Goal: Entertainment & Leisure: Consume media (video, audio)

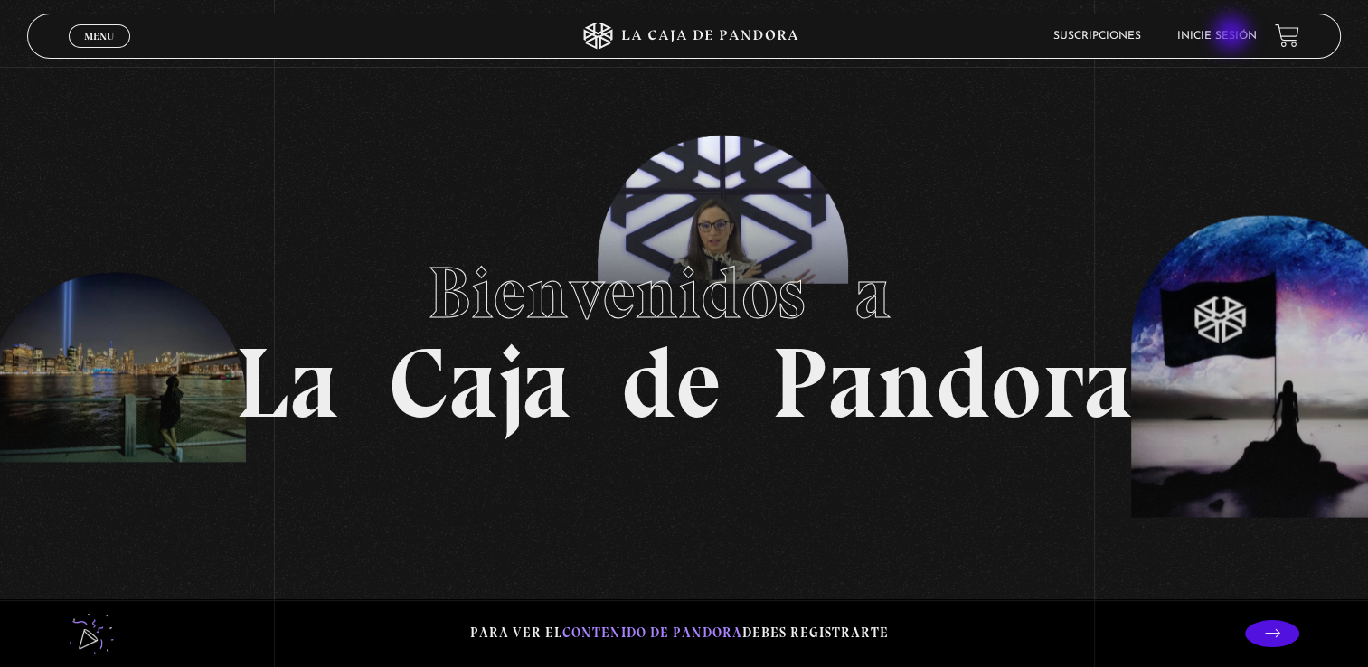
click at [1233, 35] on link "Inicie sesión" at bounding box center [1217, 36] width 80 height 11
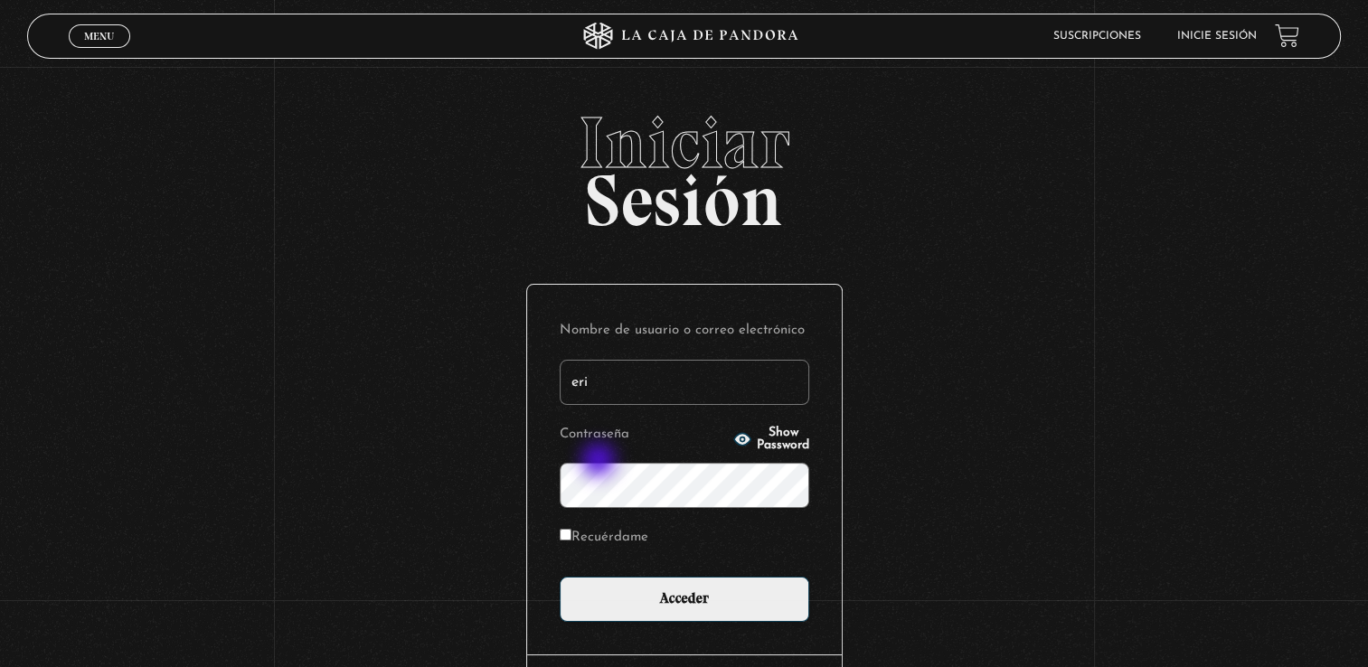
type input "eri93zp@gmail.com"
click at [560, 577] on input "Acceder" at bounding box center [685, 599] width 250 height 45
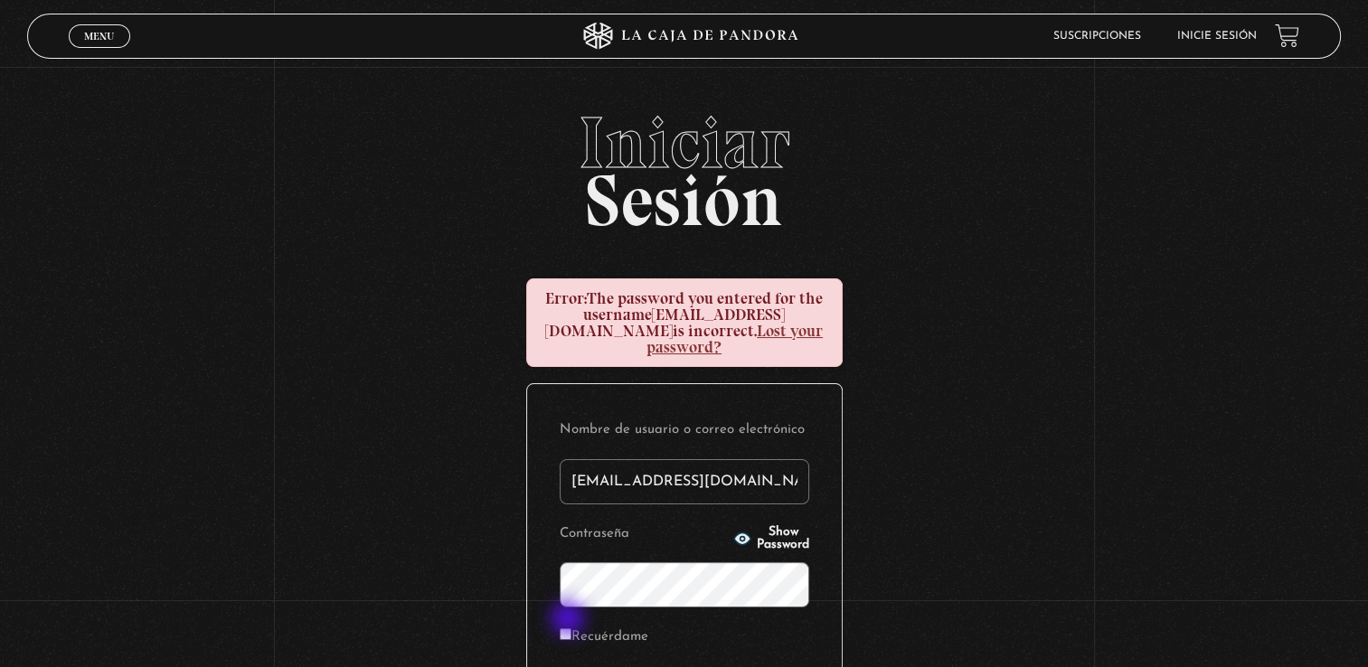
click at [570, 628] on input "Recuérdame" at bounding box center [566, 634] width 12 height 12
checkbox input "true"
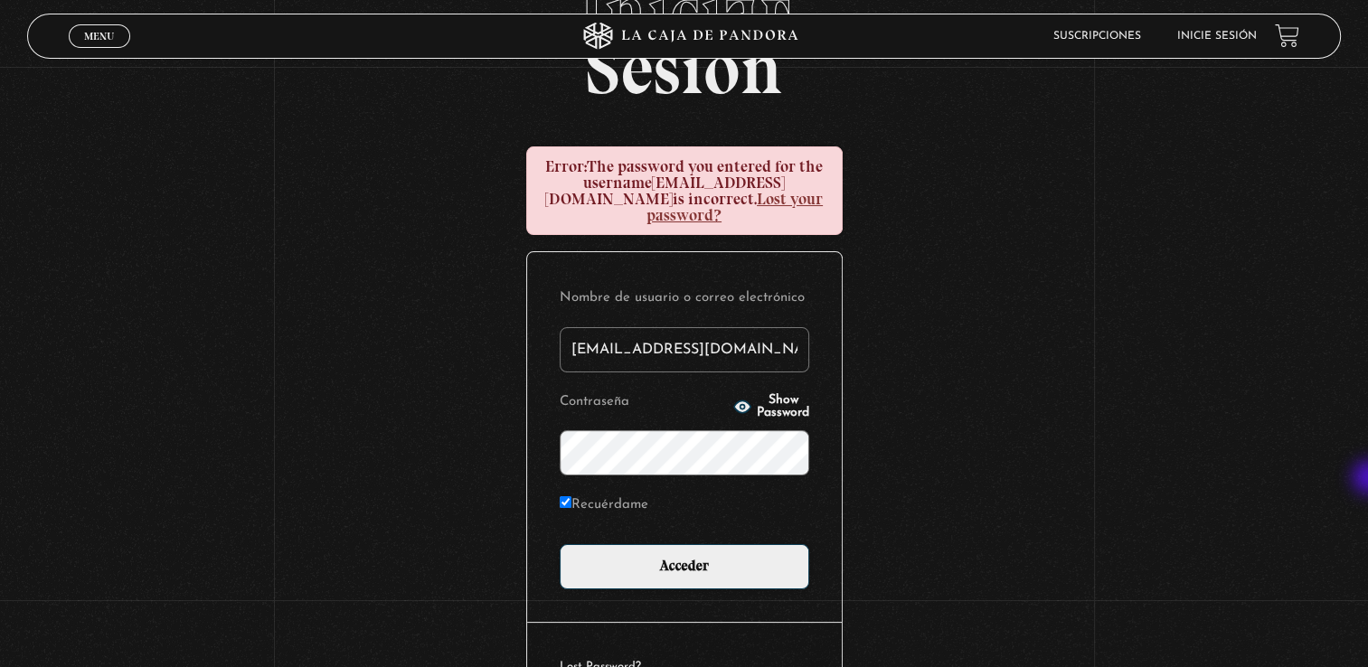
scroll to position [134, 0]
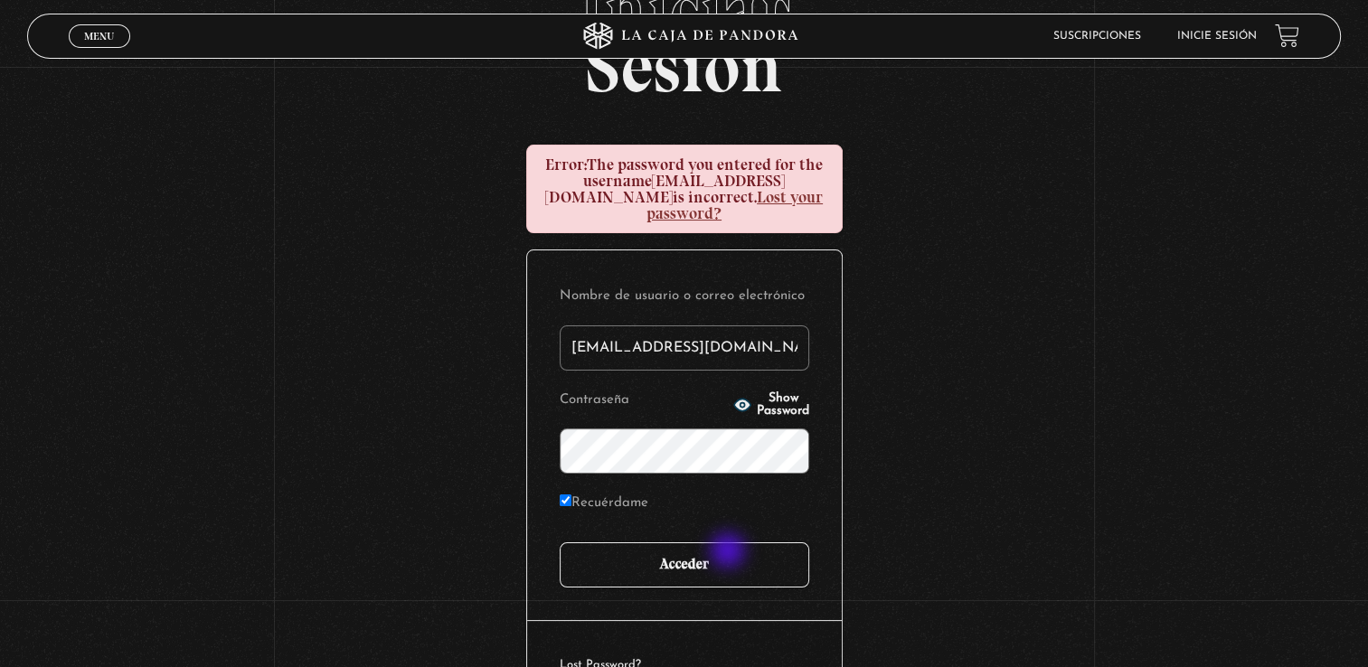
click at [730, 553] on input "Acceder" at bounding box center [685, 565] width 250 height 45
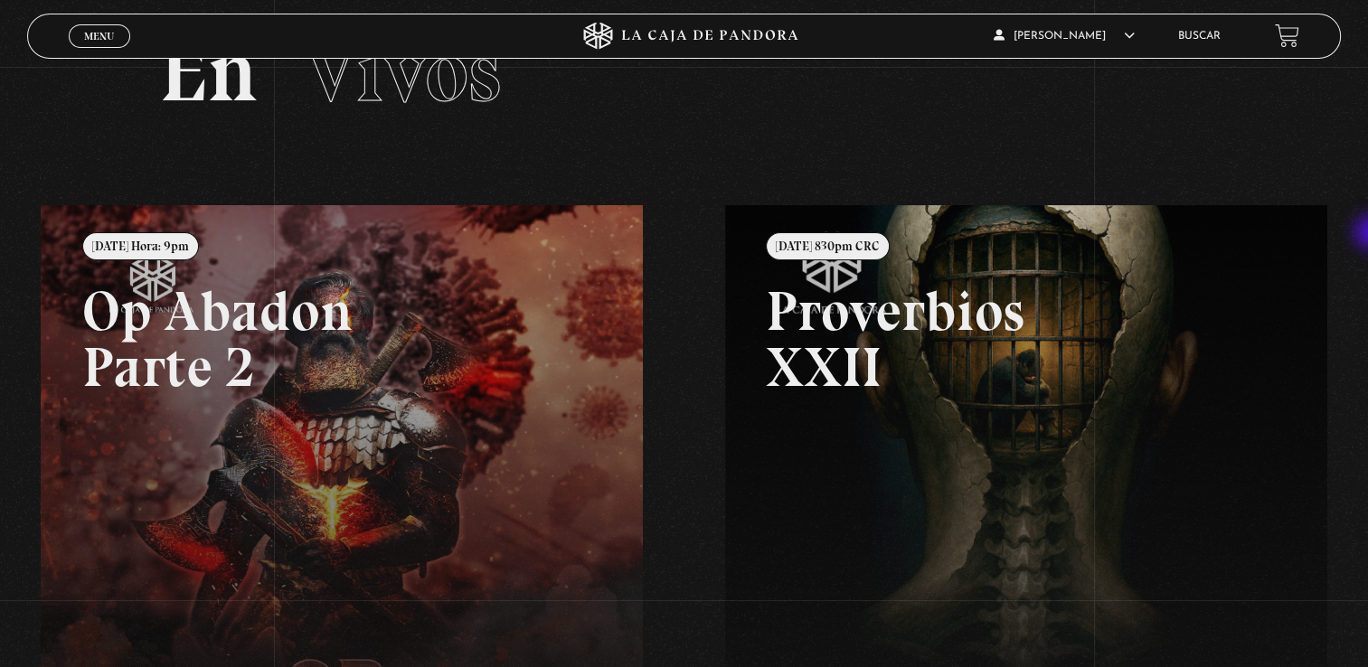
scroll to position [66, 0]
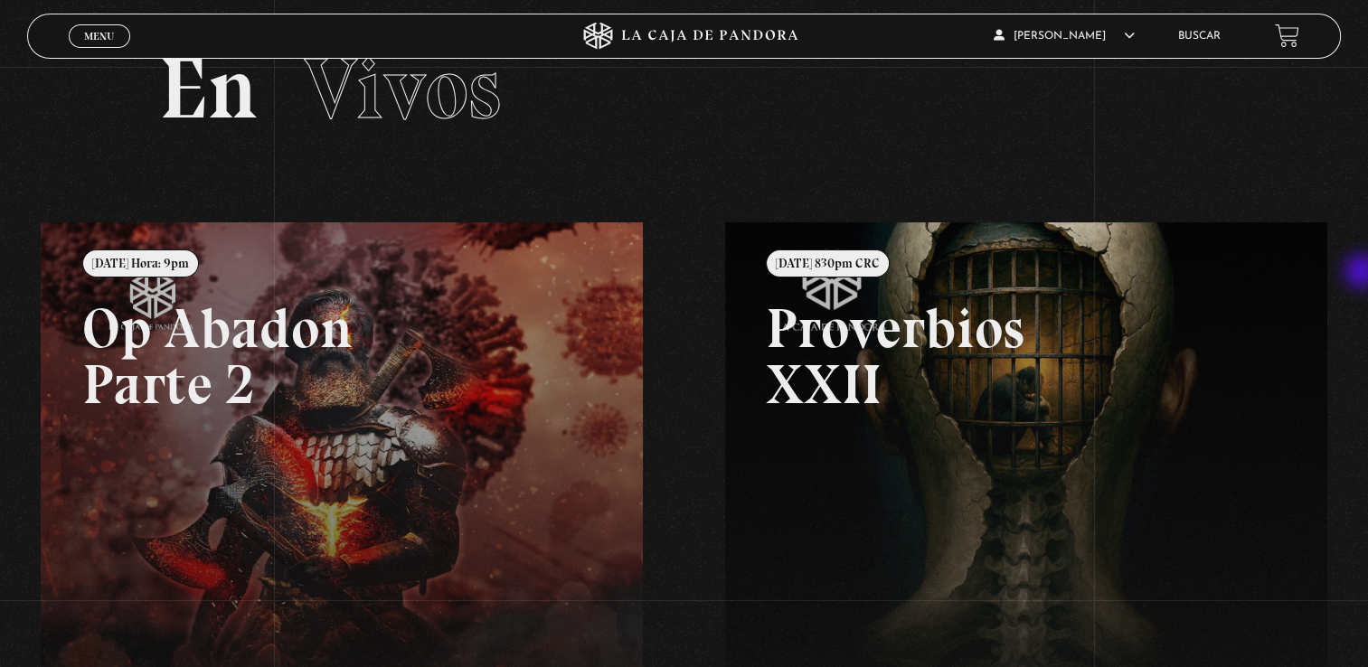
click at [1364, 273] on div "Menu Cerrar Ericka Zuñiga En vivos Pandora Centinelas Mi cuenta Salir Buscar Bu…" at bounding box center [684, 517] width 1368 height 1032
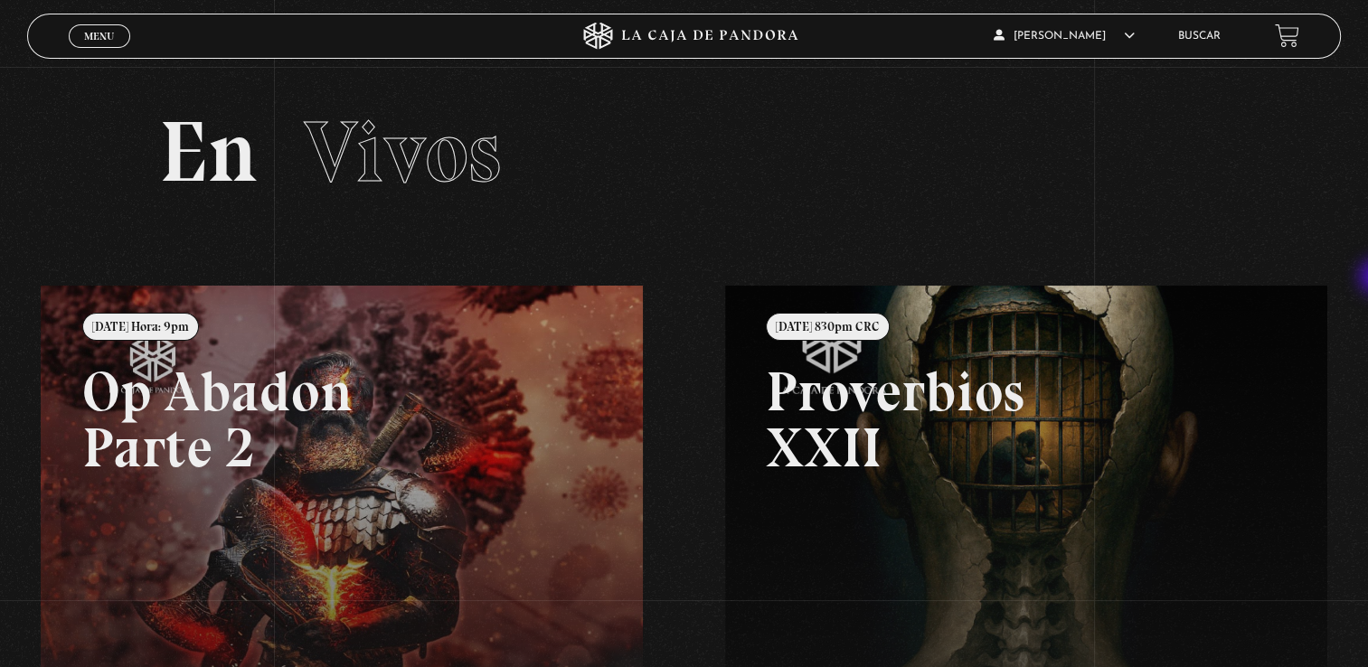
scroll to position [0, 0]
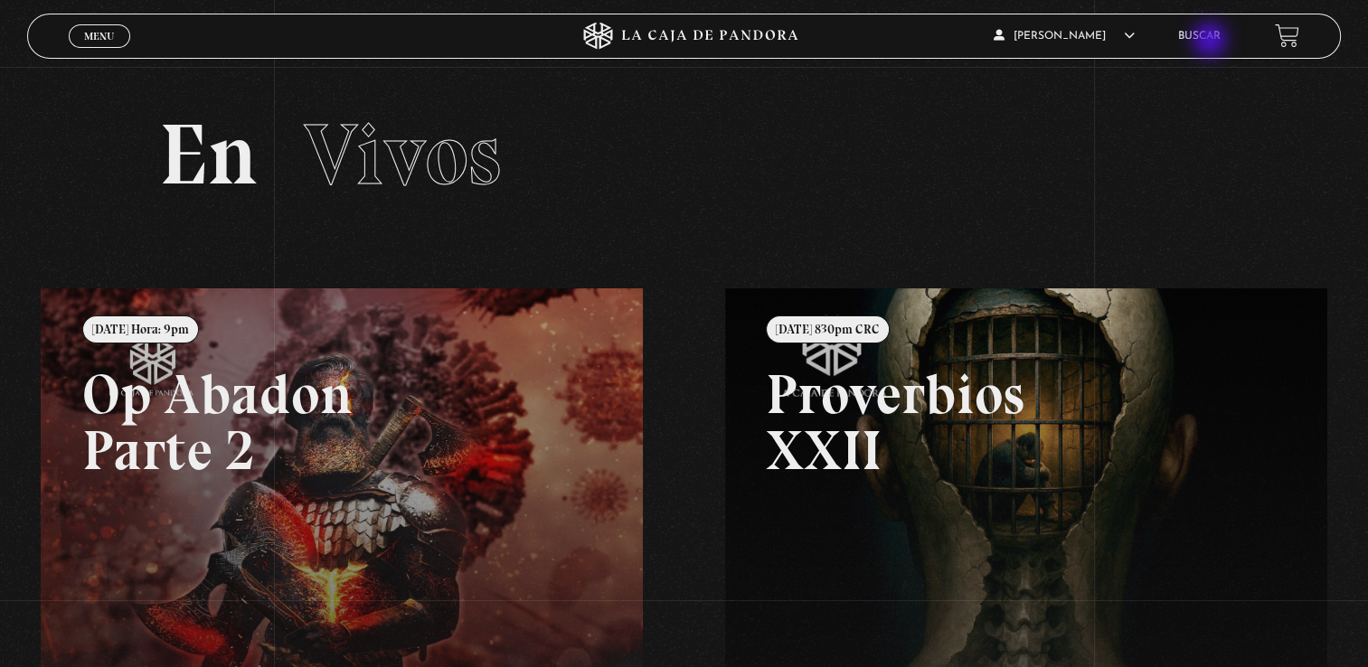
click at [1212, 42] on link "Buscar" at bounding box center [1199, 36] width 43 height 11
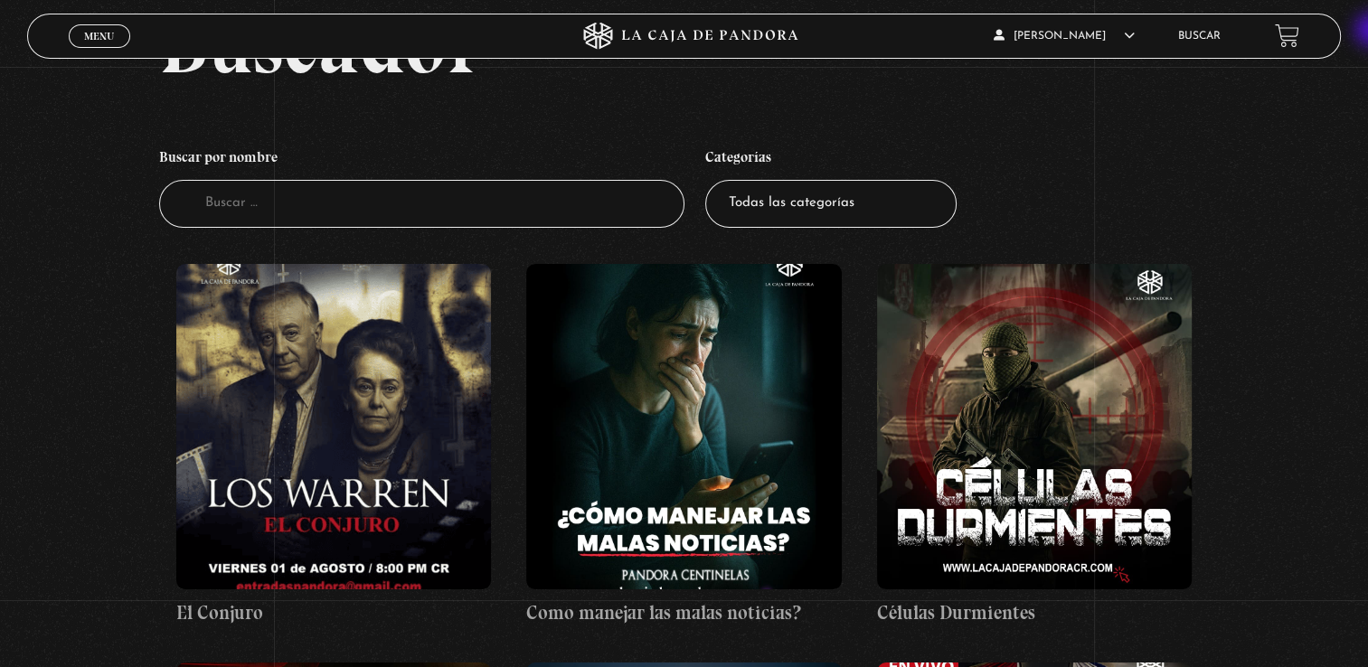
scroll to position [183, 0]
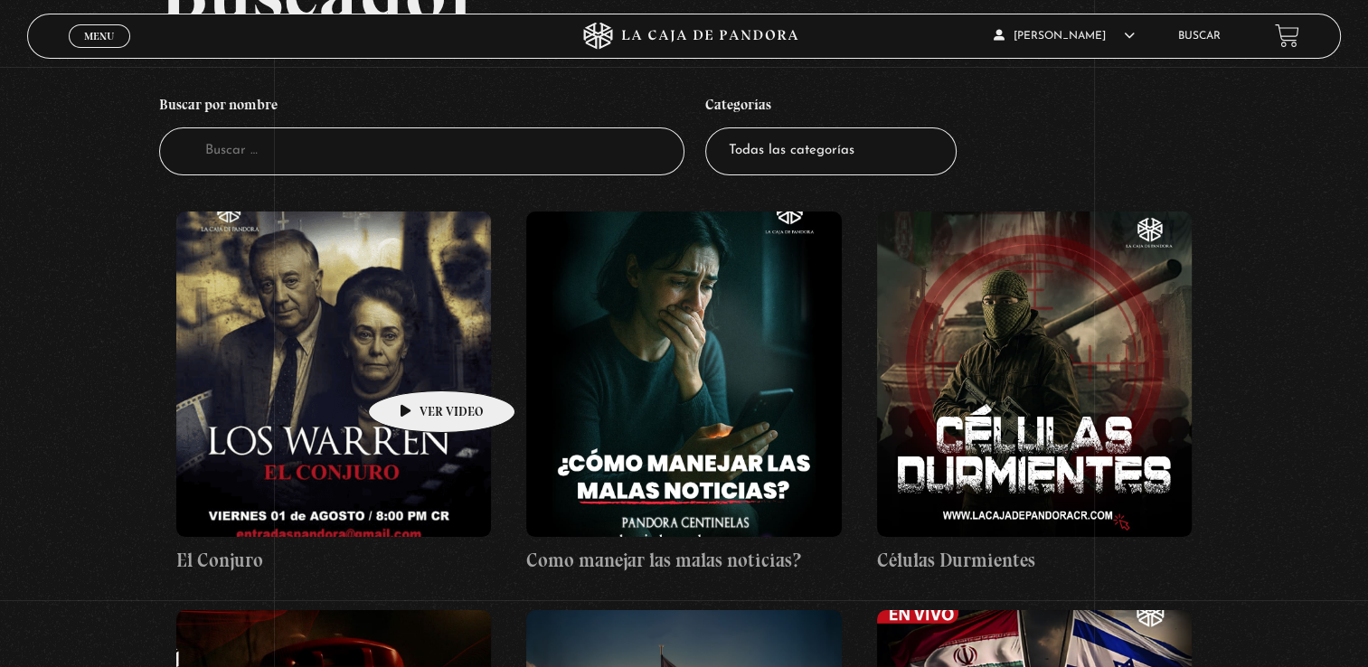
click at [413, 364] on figure at bounding box center [334, 375] width 316 height 326
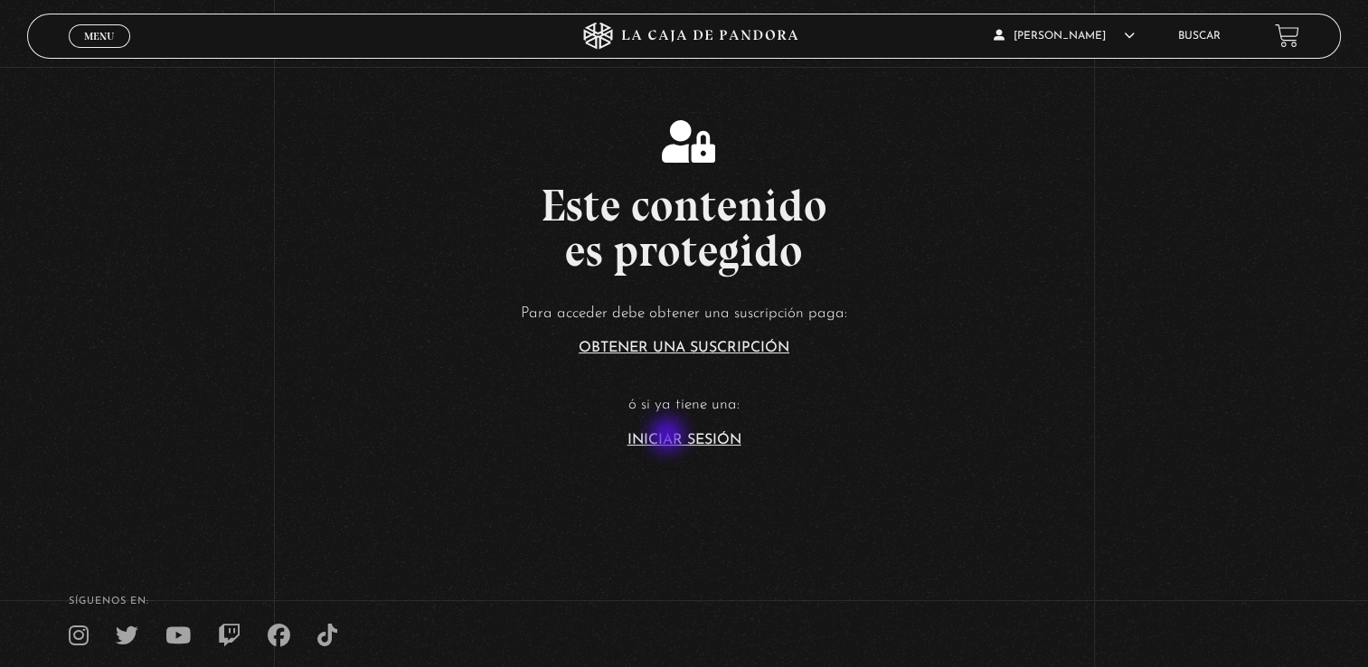
click at [669, 437] on link "Iniciar Sesión" at bounding box center [685, 440] width 114 height 14
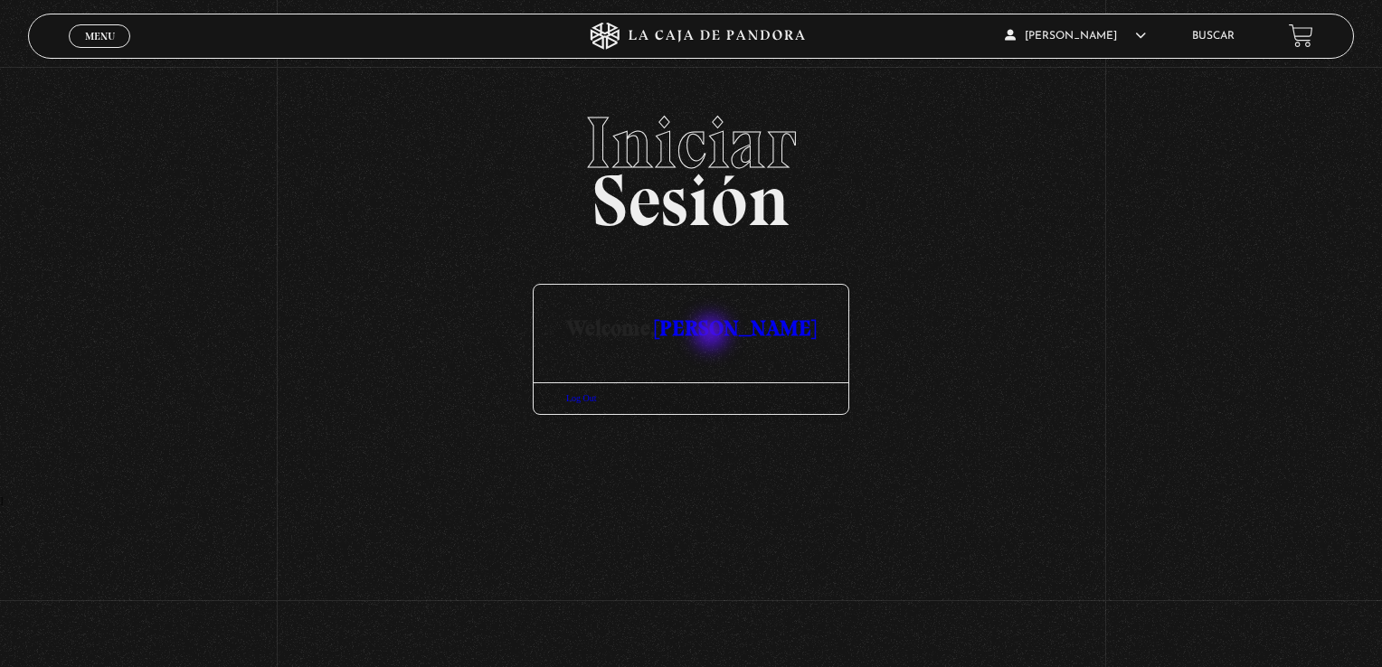
click at [713, 335] on link "[PERSON_NAME]" at bounding box center [735, 328] width 161 height 26
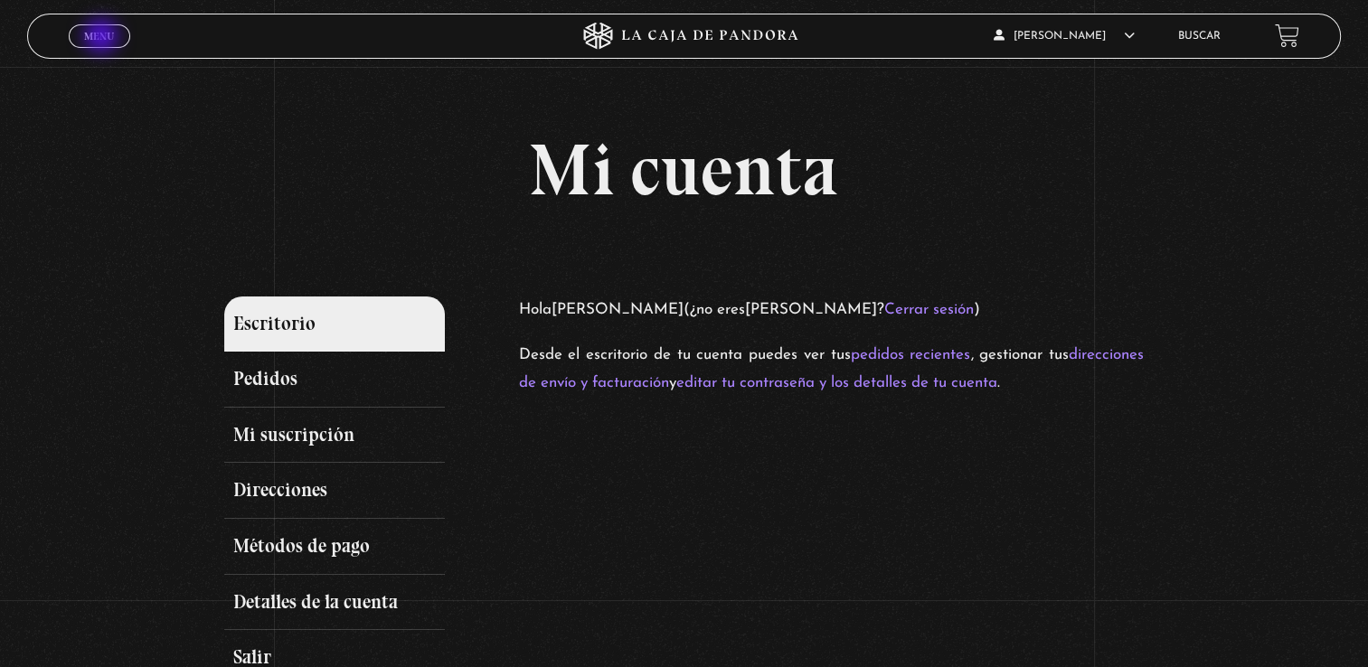
click at [103, 38] on span "Menu" at bounding box center [99, 36] width 30 height 11
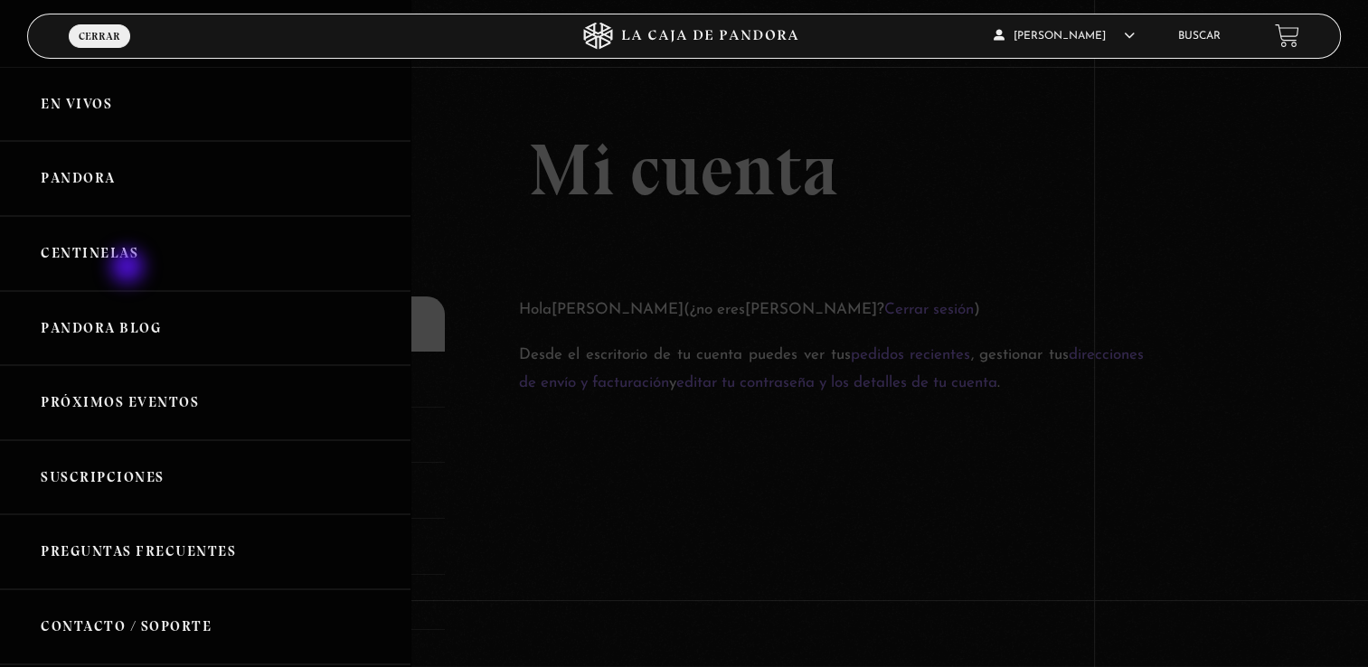
click at [129, 269] on link "Centinelas" at bounding box center [205, 253] width 411 height 75
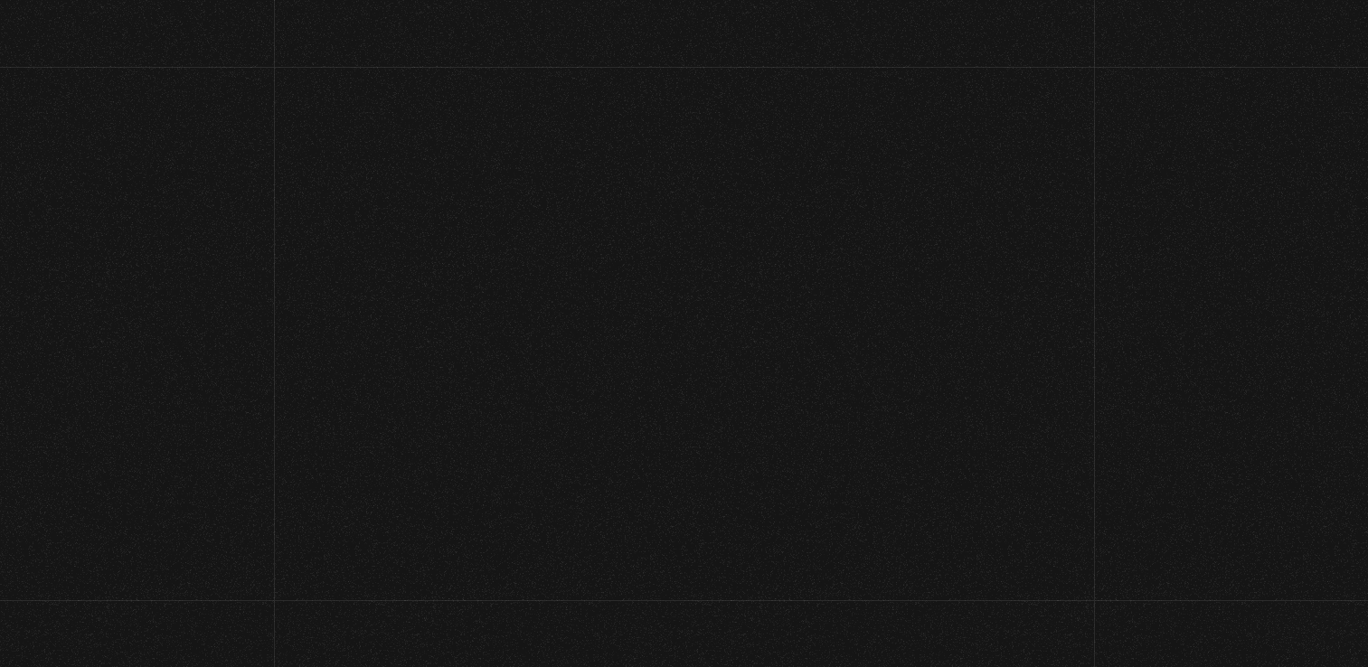
click at [129, 269] on section "Videos Centinelas" at bounding box center [684, 178] width 1368 height 222
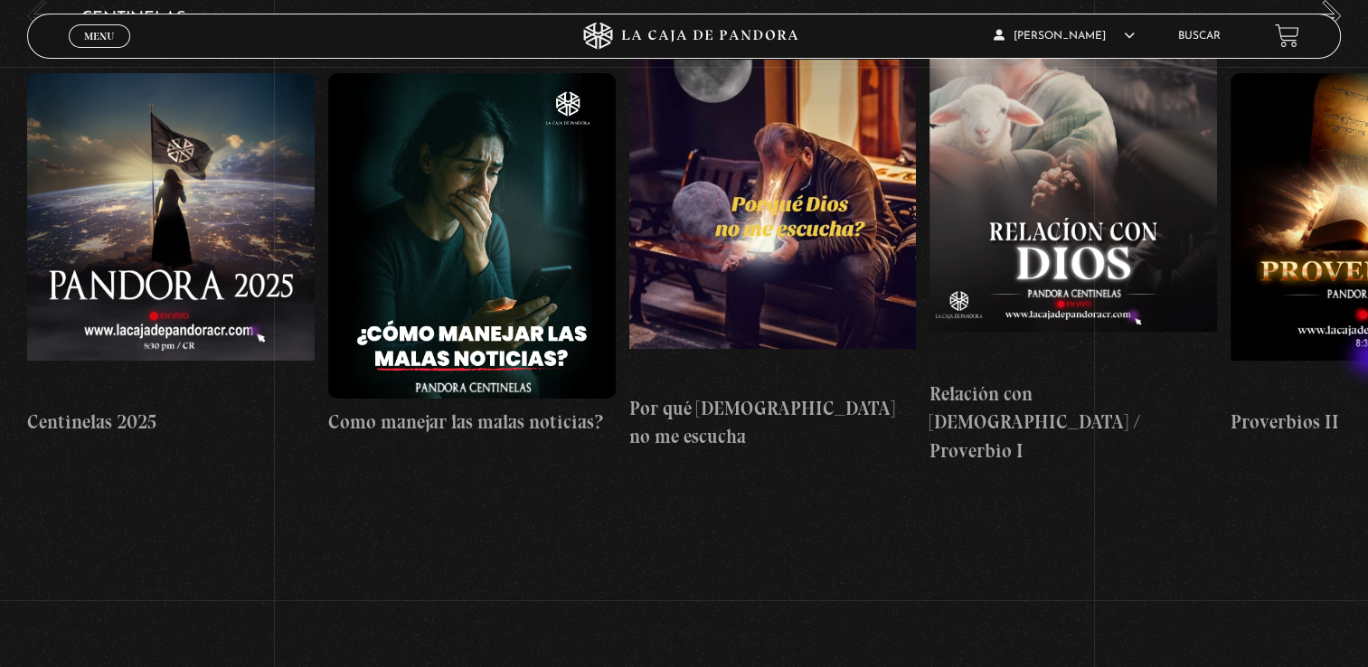
scroll to position [235, 0]
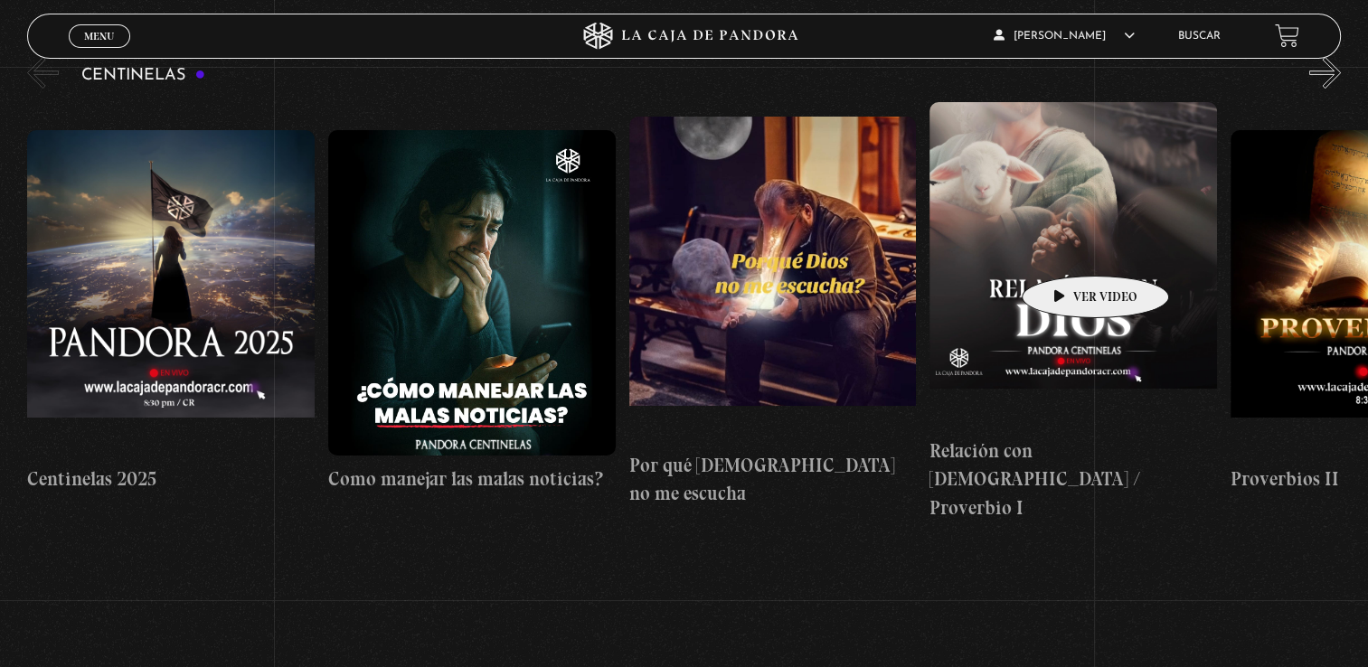
click at [1067, 249] on figure at bounding box center [1074, 265] width 288 height 326
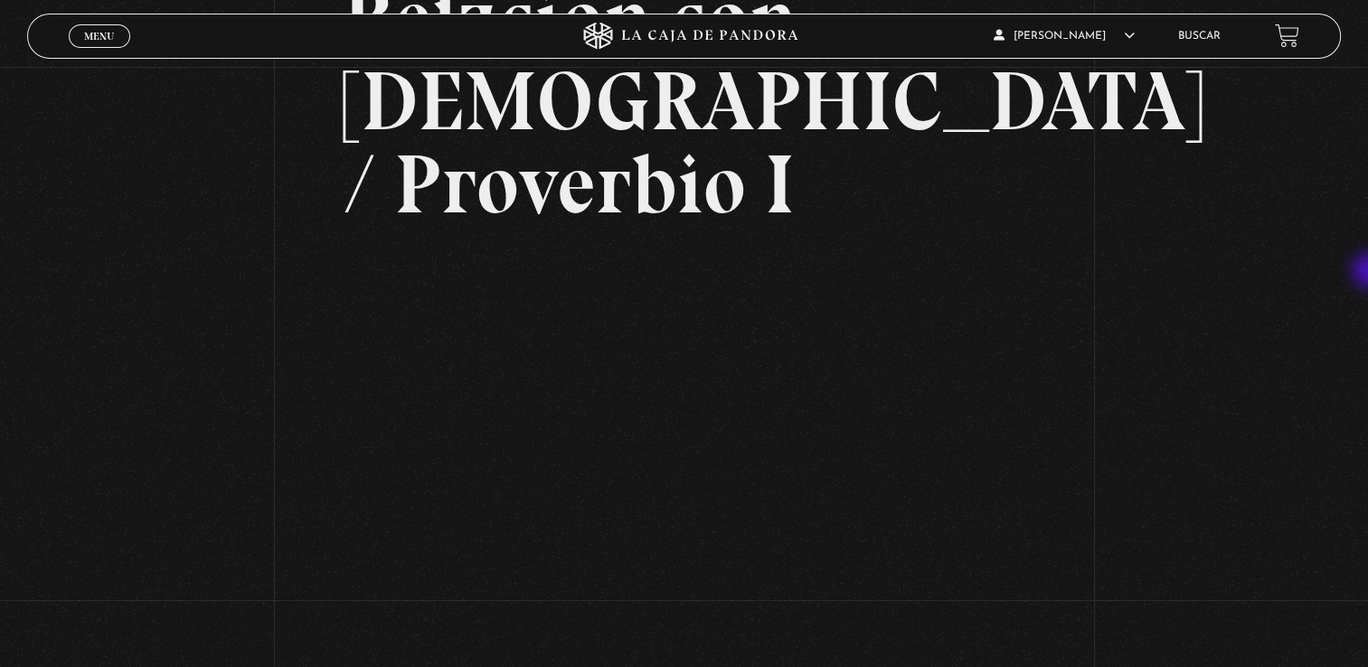
scroll to position [179, 0]
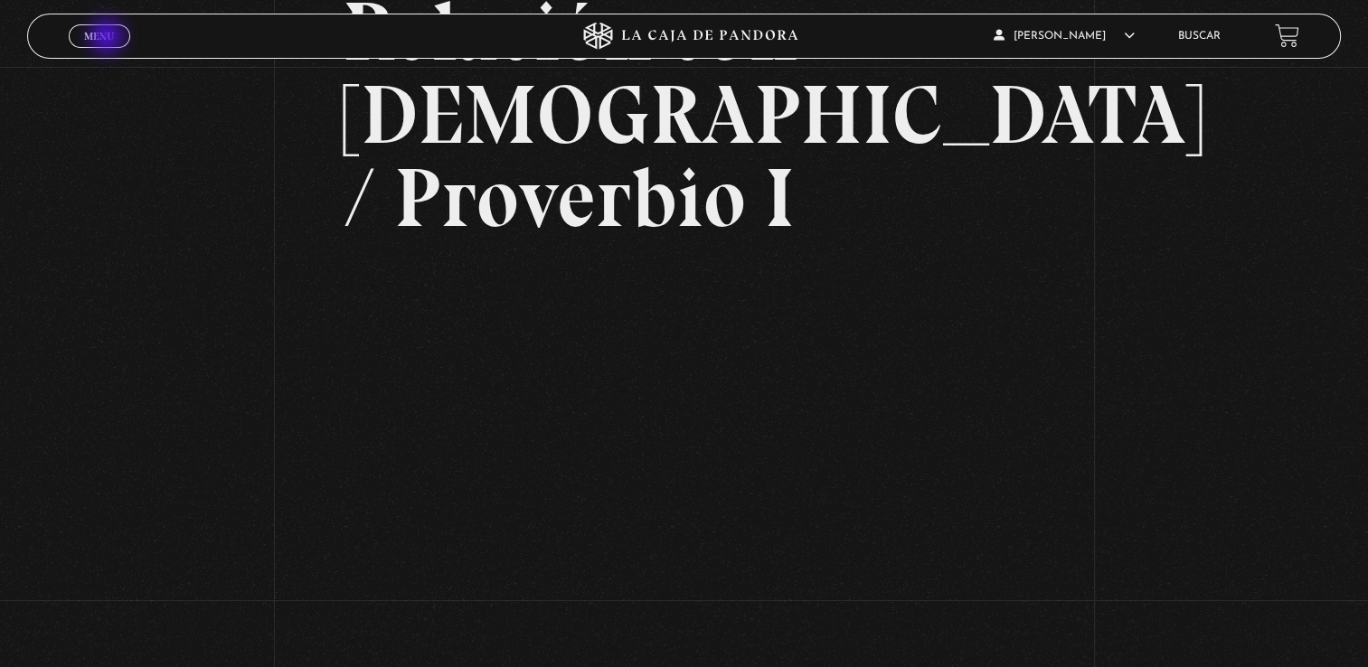
click at [109, 38] on span "Menu" at bounding box center [99, 36] width 30 height 11
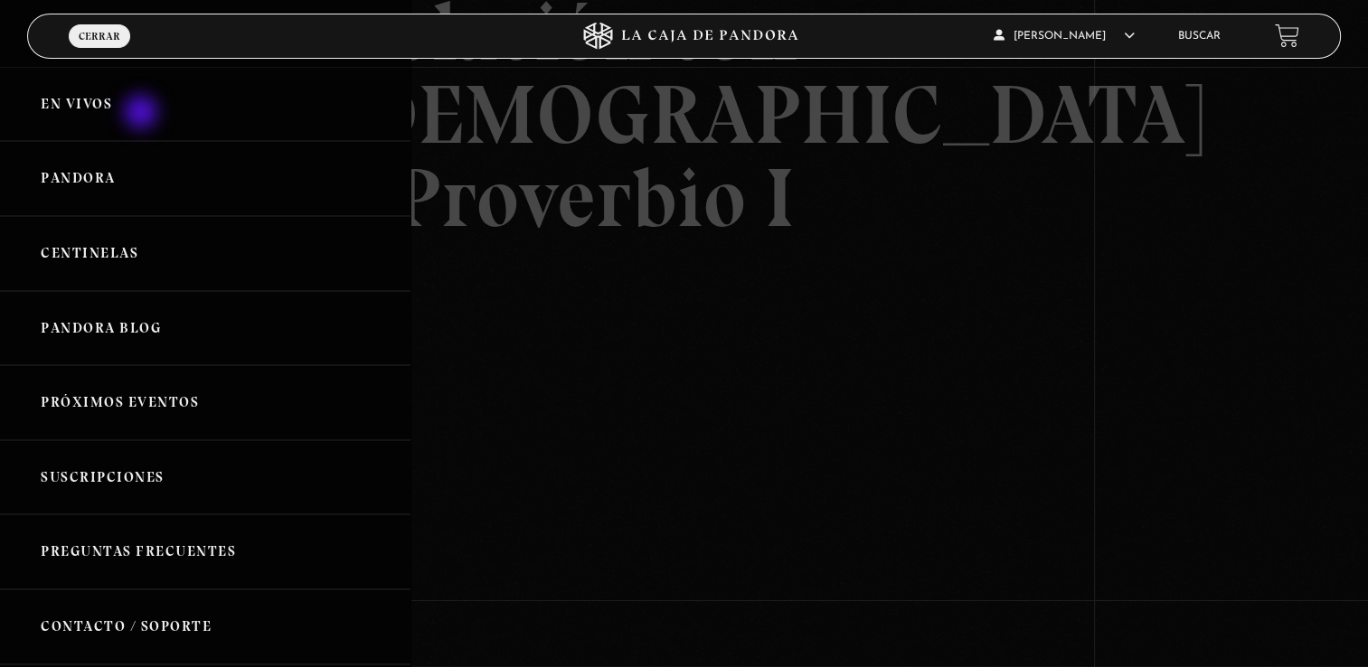
click at [143, 114] on link "En vivos" at bounding box center [205, 104] width 411 height 75
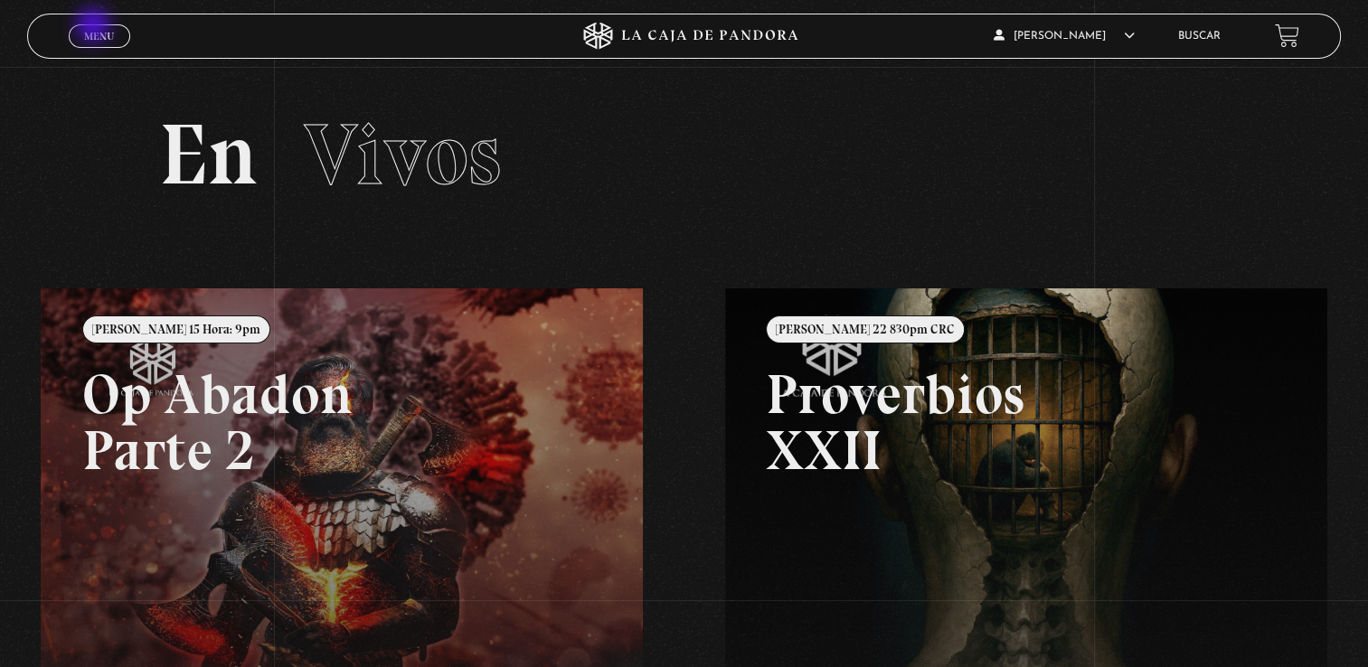
click at [95, 27] on link "Menu Cerrar" at bounding box center [99, 36] width 61 height 24
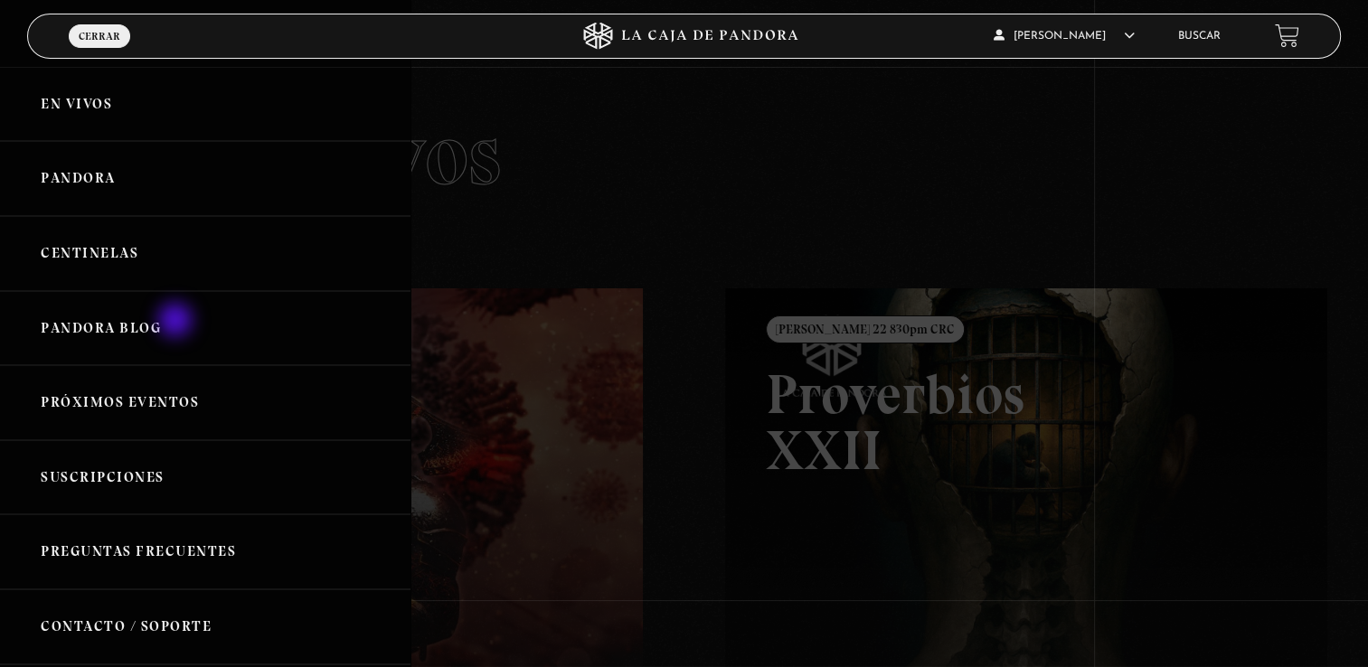
click at [177, 322] on link "Pandora Blog" at bounding box center [205, 328] width 411 height 75
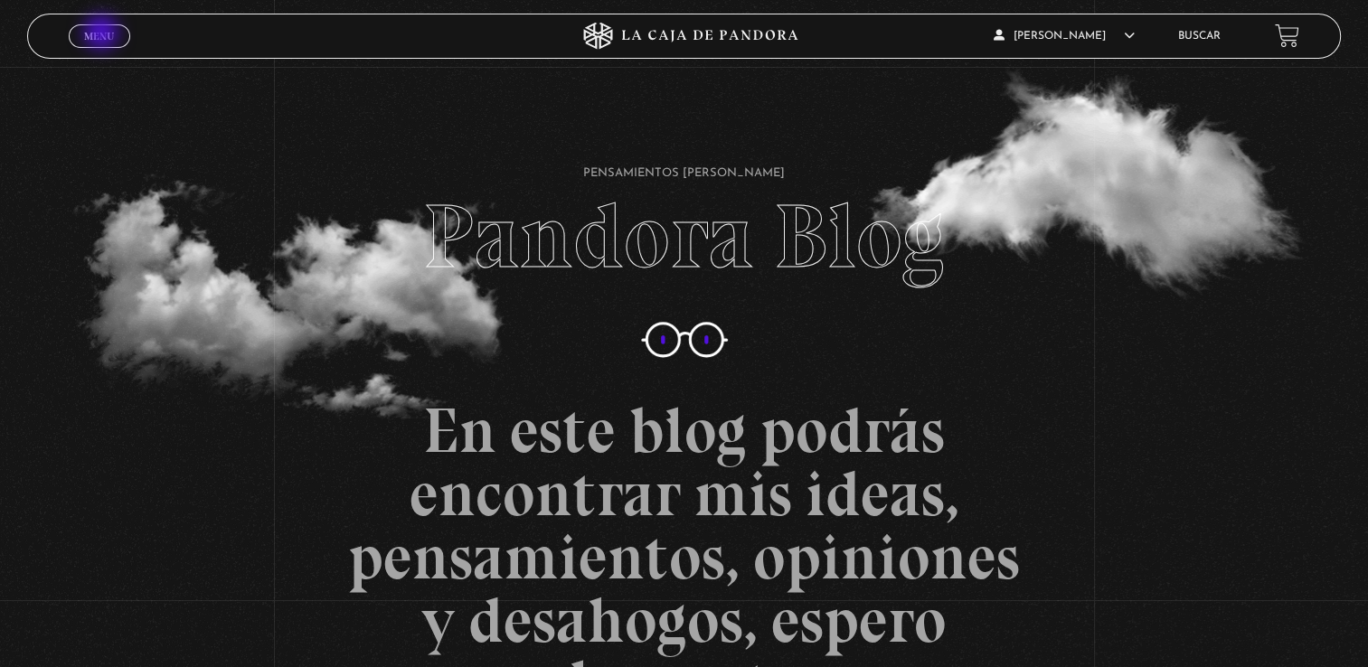
click at [103, 34] on span "Menu" at bounding box center [99, 36] width 30 height 11
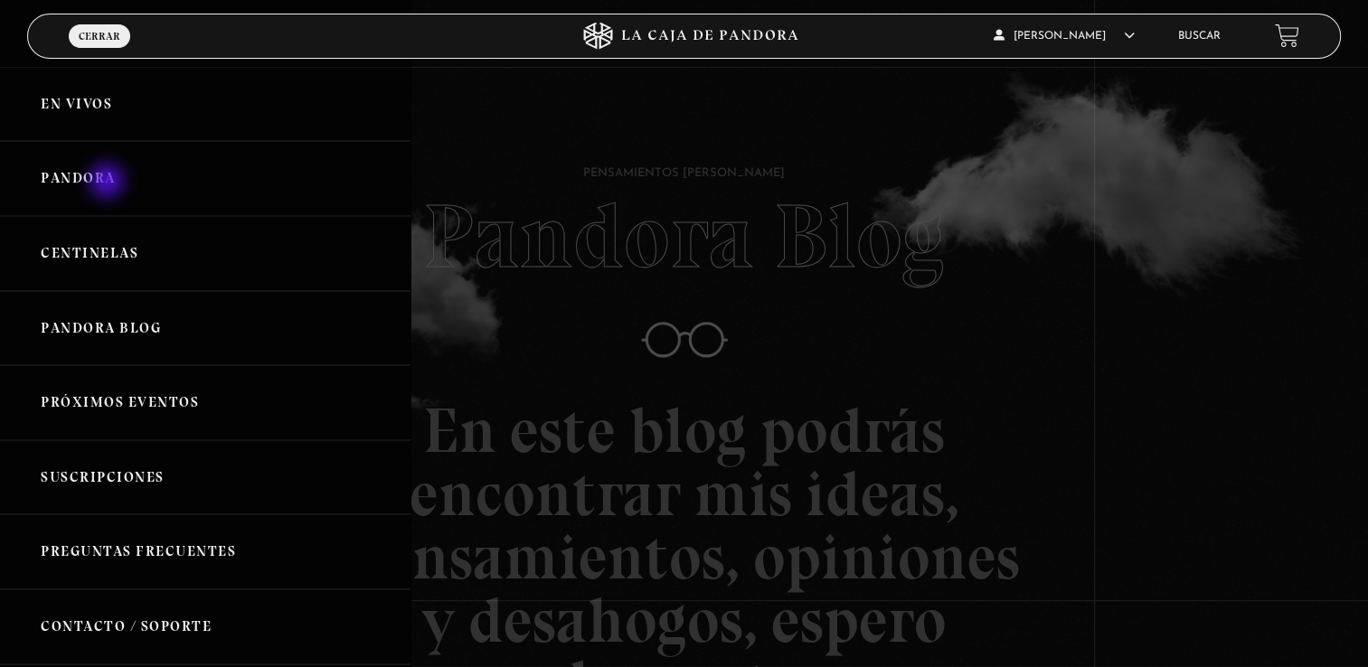
click at [109, 183] on link "Pandora" at bounding box center [205, 178] width 411 height 75
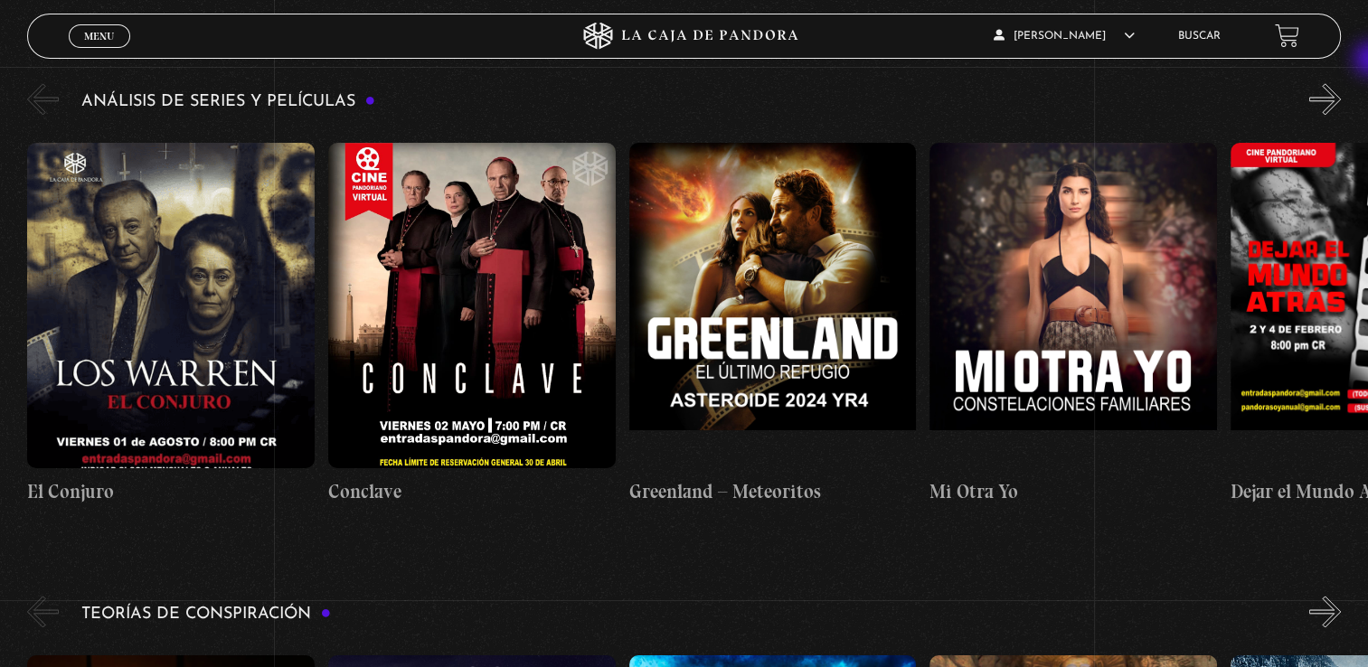
scroll to position [2380, 0]
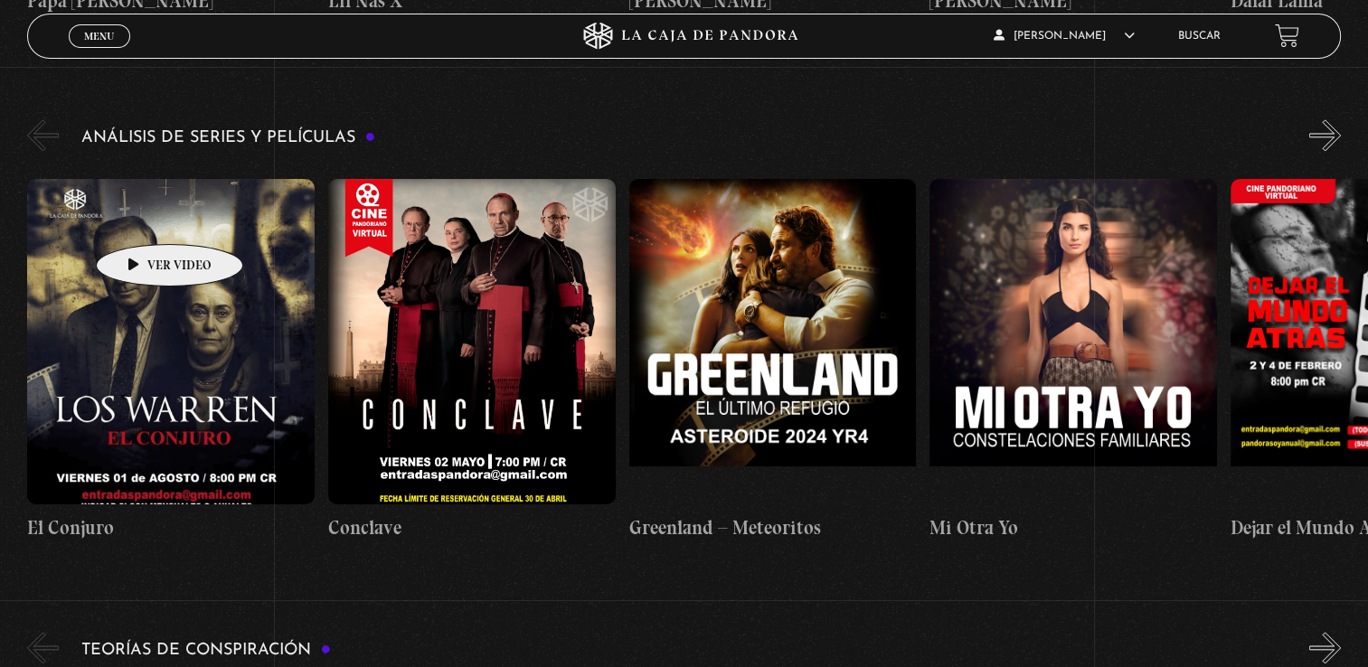
click at [141, 217] on figure at bounding box center [171, 342] width 288 height 326
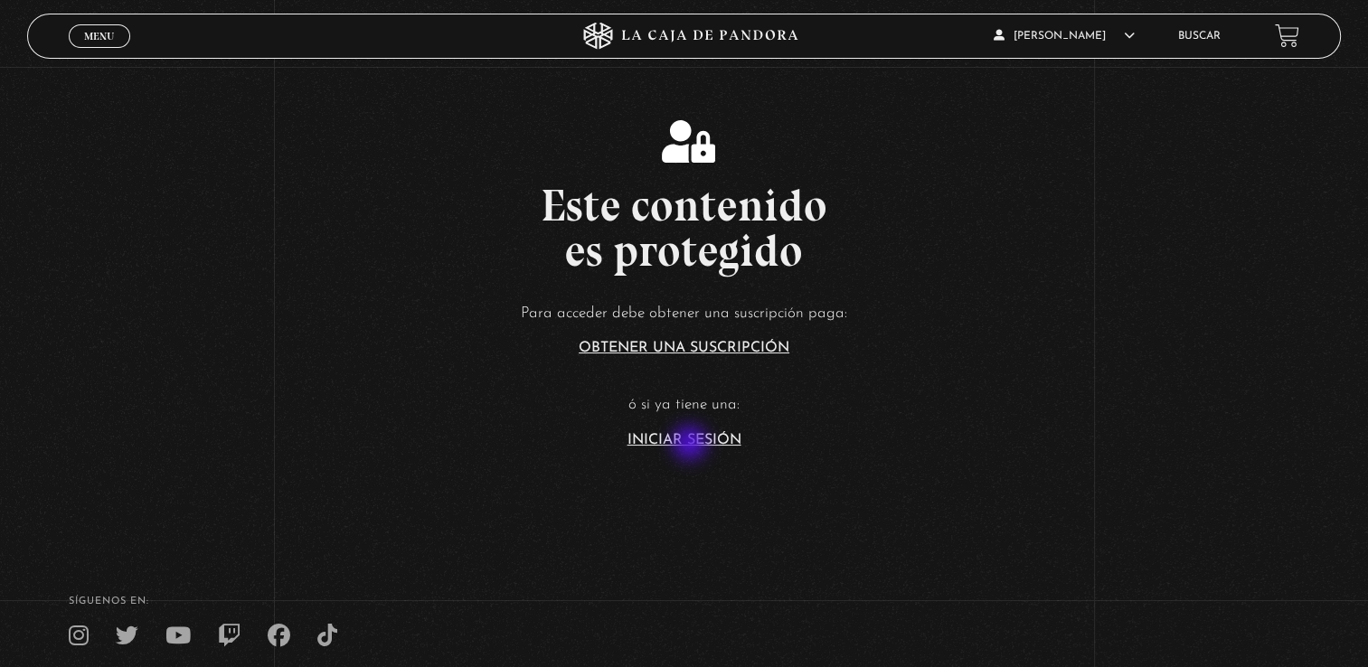
click at [692, 445] on link "Iniciar Sesión" at bounding box center [685, 440] width 114 height 14
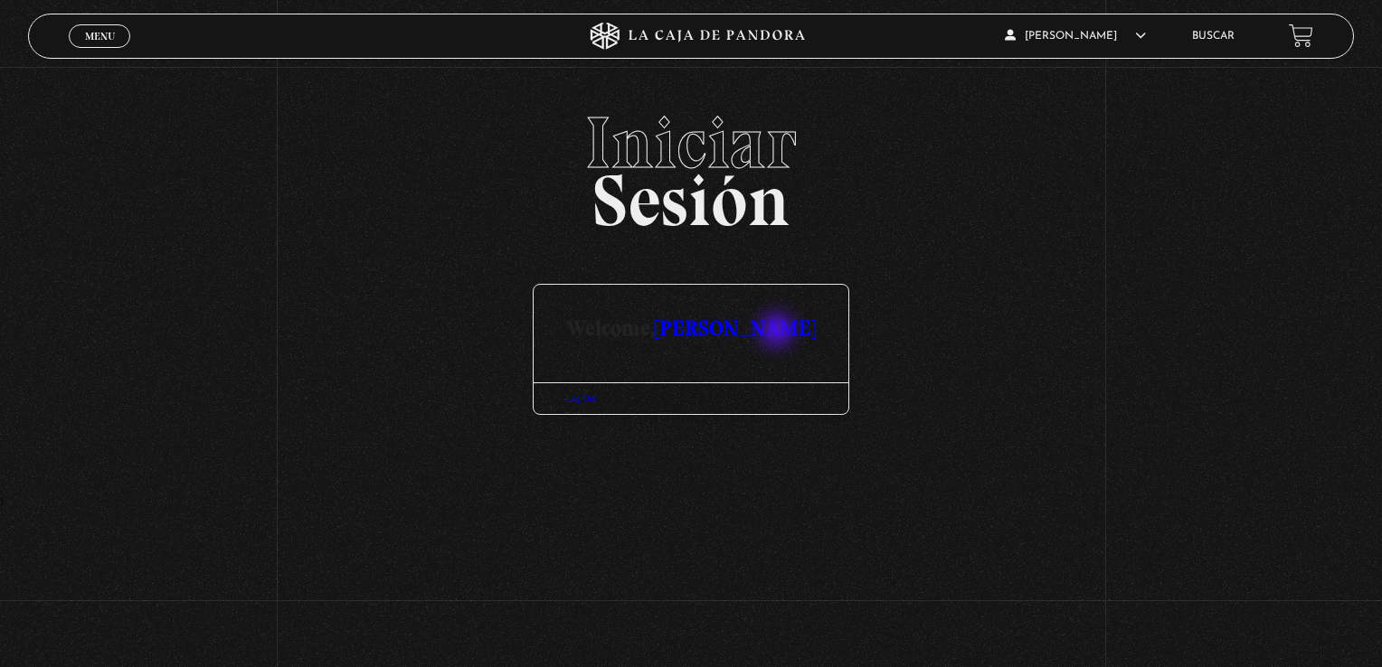
click at [779, 332] on link "[PERSON_NAME]" at bounding box center [735, 328] width 161 height 26
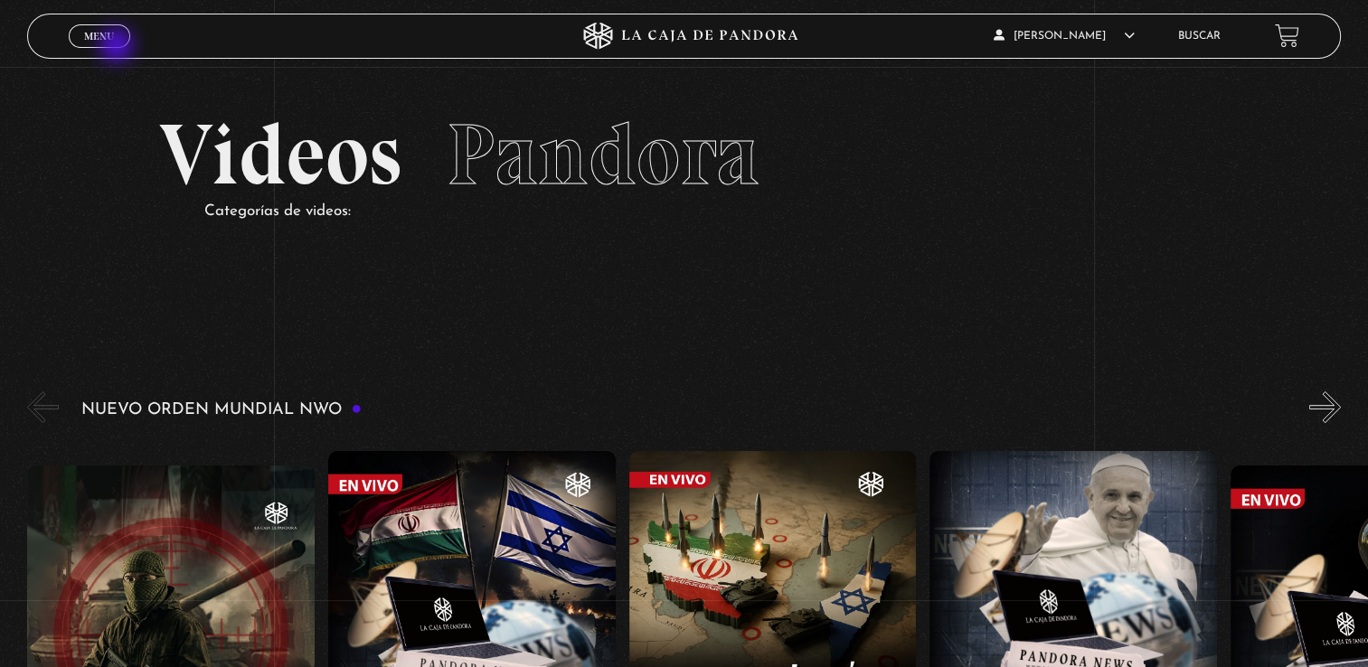
click at [118, 47] on div "Menu Cerrar" at bounding box center [274, 35] width 411 height 43
click at [111, 33] on span "Menu" at bounding box center [99, 36] width 30 height 11
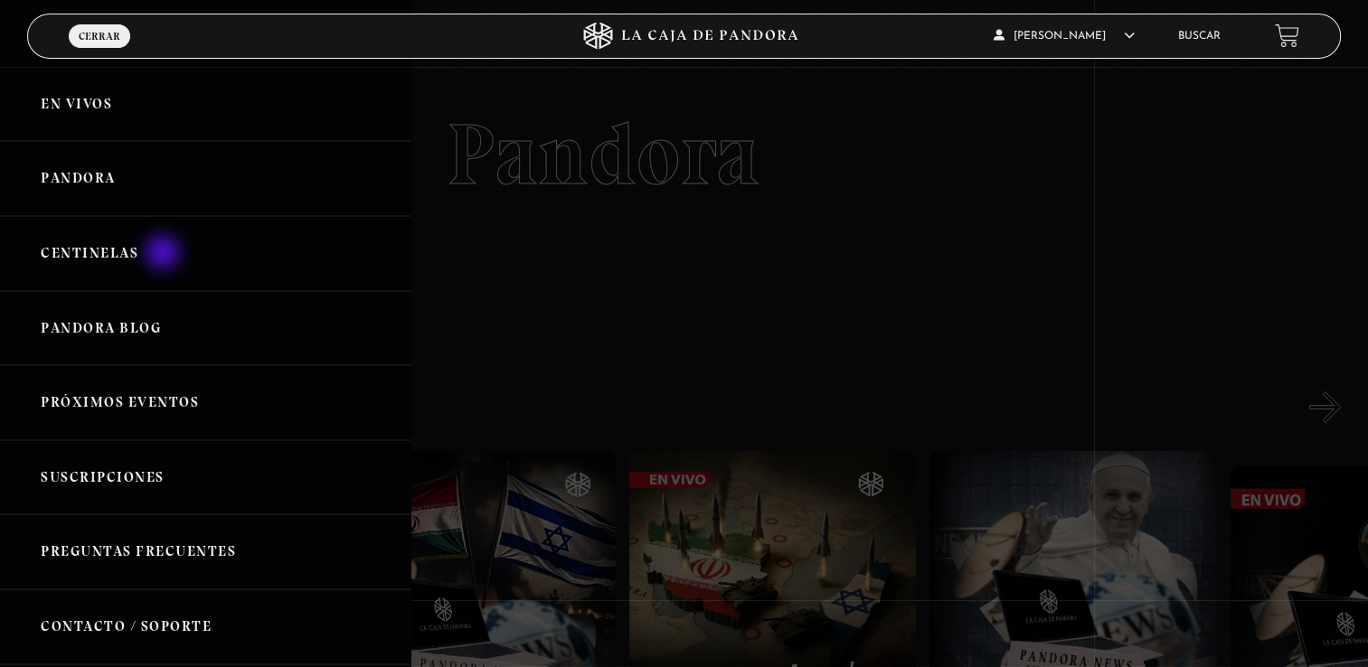
click at [165, 254] on link "Centinelas" at bounding box center [205, 253] width 411 height 75
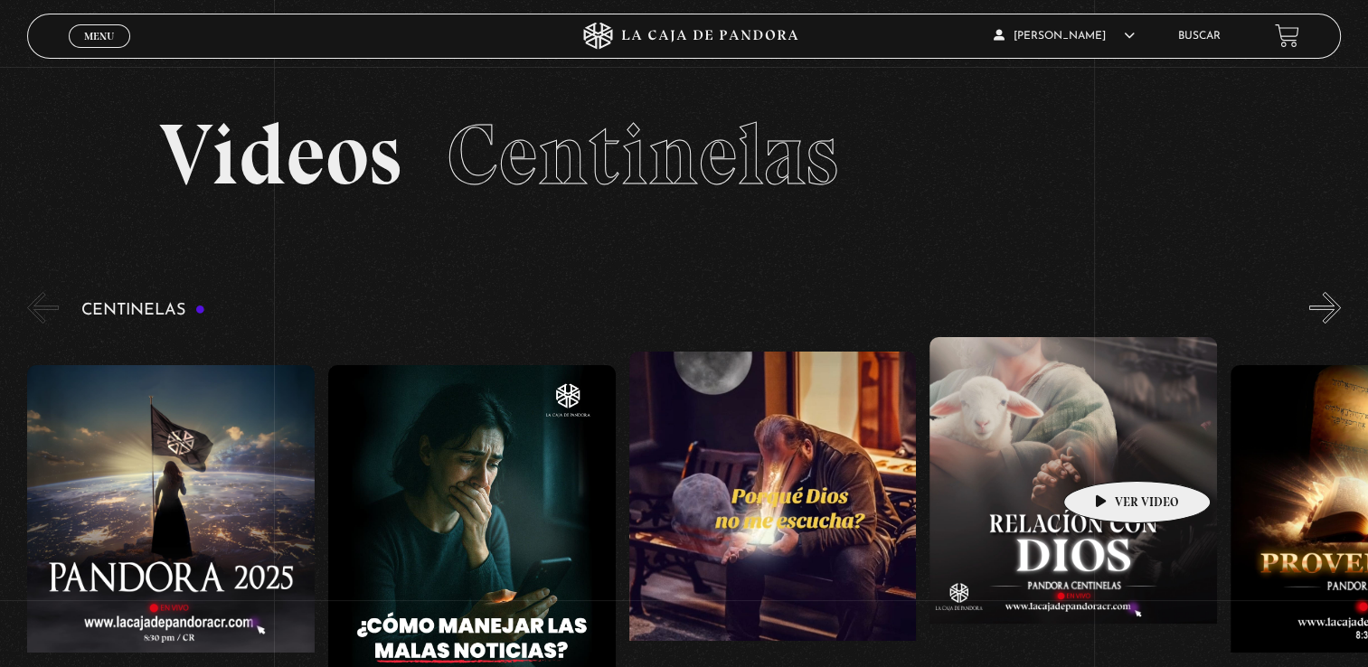
click at [1109, 454] on figure at bounding box center [1074, 500] width 288 height 326
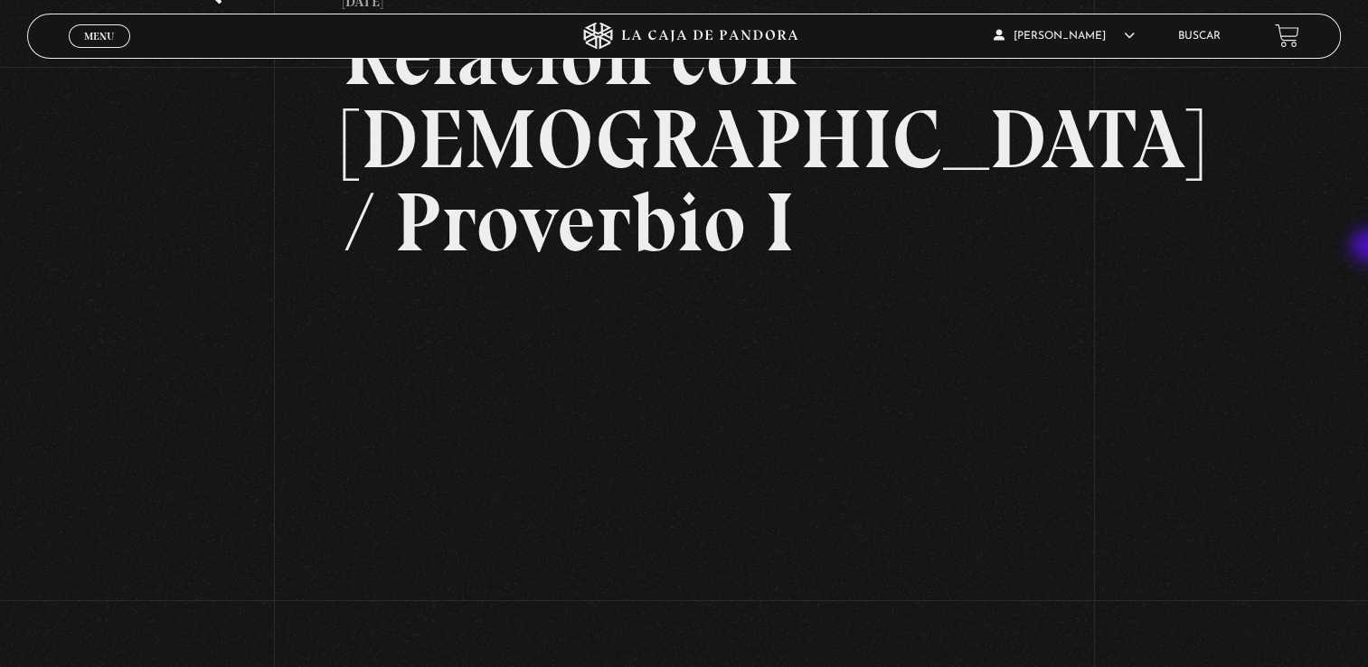
scroll to position [163, 0]
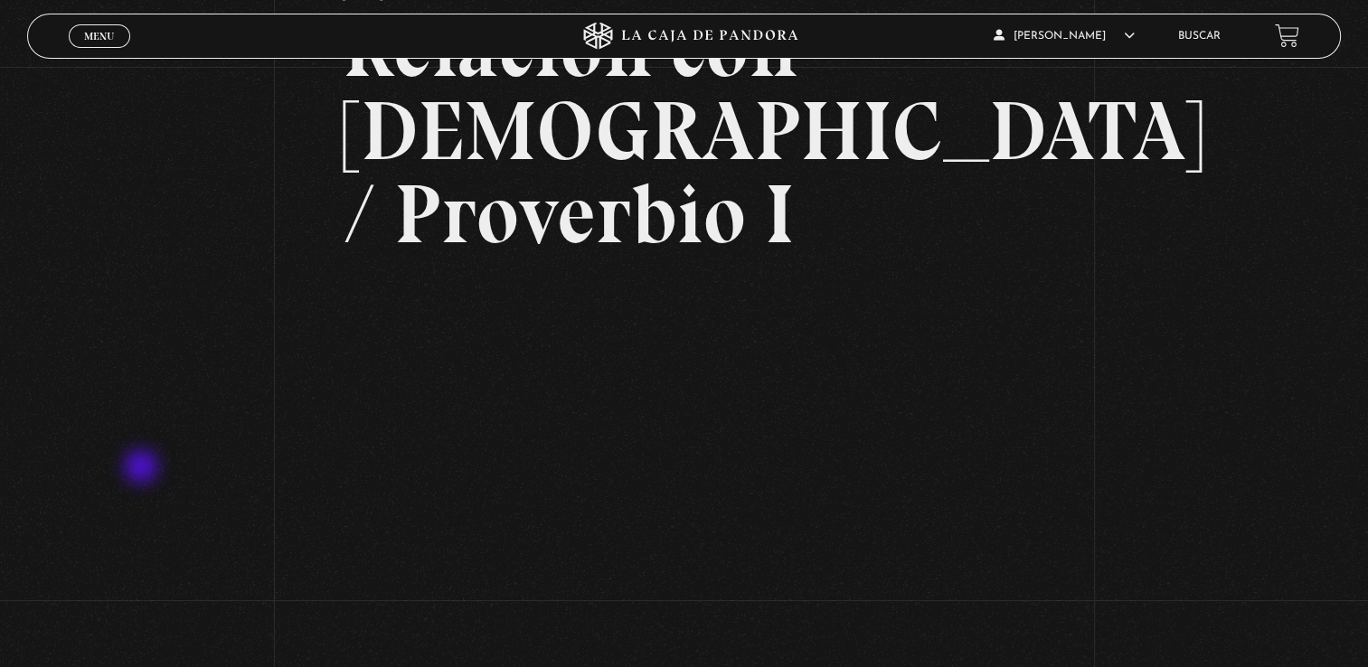
click at [143, 468] on div "Volver [DATE] Relación con [DEMOGRAPHIC_DATA] / Proverbio I WhatsApp Twitter Me…" at bounding box center [684, 327] width 1368 height 846
click at [90, 37] on span "Menu" at bounding box center [99, 36] width 30 height 11
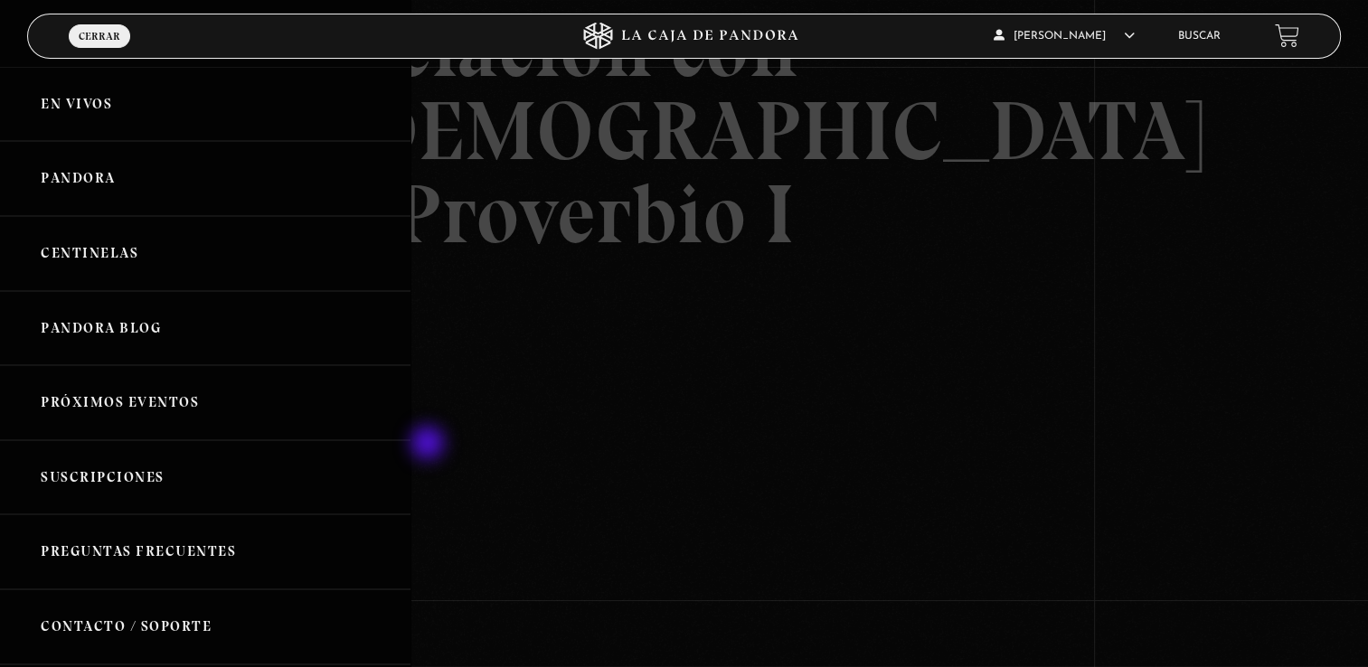
drag, startPoint x: 1, startPoint y: 483, endPoint x: 439, endPoint y: 446, distance: 440.2
click at [439, 446] on div "ingresar al sitio Ver Video Más Información Solicitar Por favor coloque su disp…" at bounding box center [684, 432] width 1368 height 1190
drag, startPoint x: 418, startPoint y: 451, endPoint x: 203, endPoint y: 280, distance: 274.1
click at [203, 280] on div "ingresar al sitio Ver Video Más Información Solicitar Por favor coloque su disp…" at bounding box center [684, 432] width 1368 height 1190
click at [86, 33] on span "Cerrar" at bounding box center [100, 36] width 42 height 11
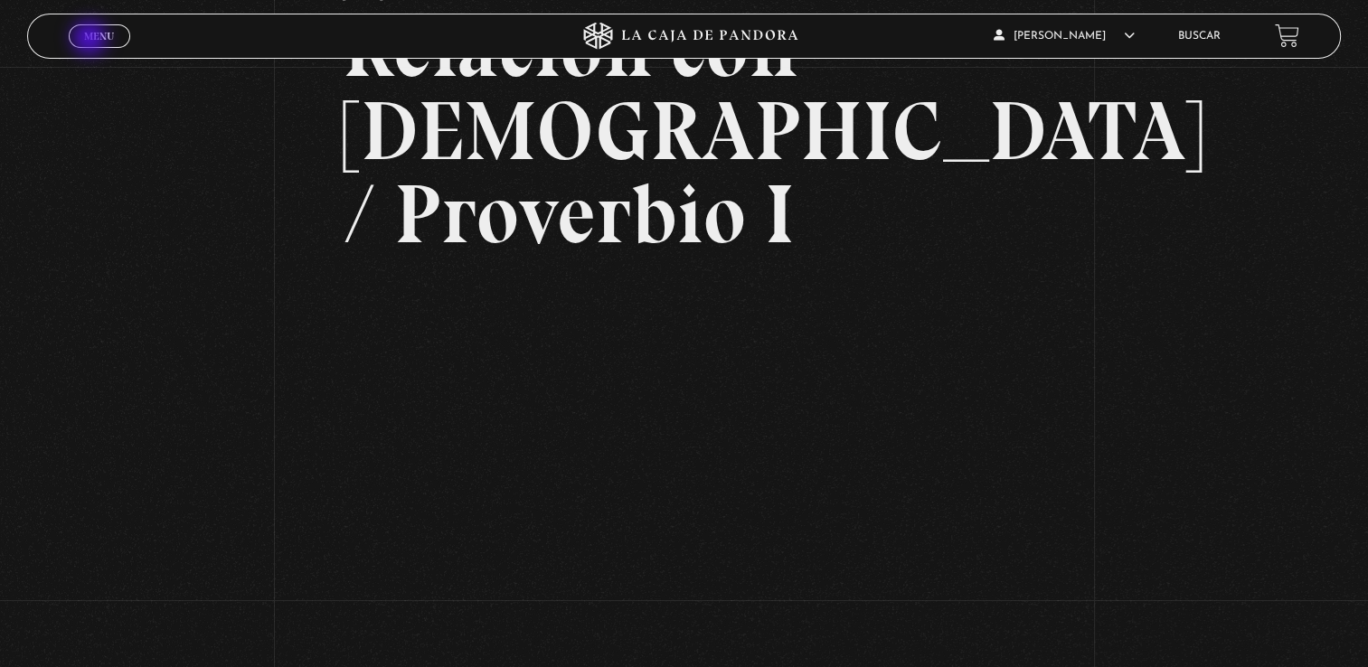
click at [91, 40] on span "Menu" at bounding box center [99, 36] width 30 height 11
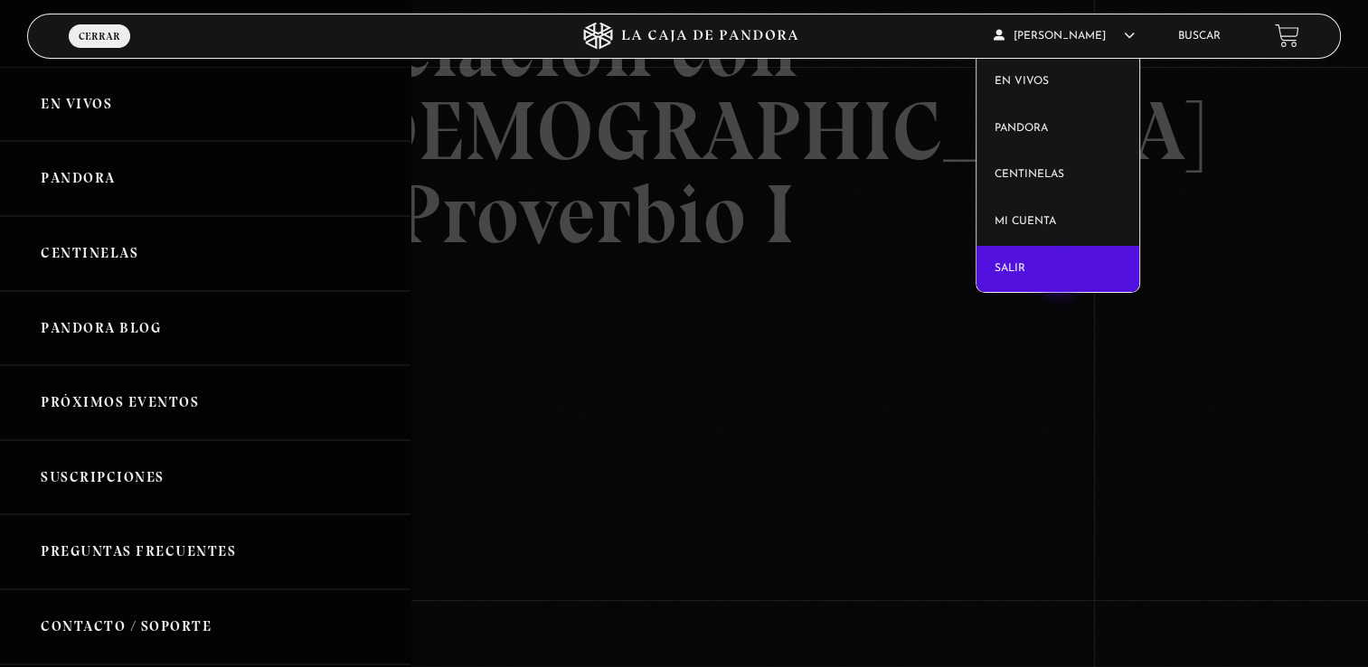
click at [1062, 277] on link "Salir" at bounding box center [1058, 269] width 163 height 47
